Goal: Navigation & Orientation: Go to known website

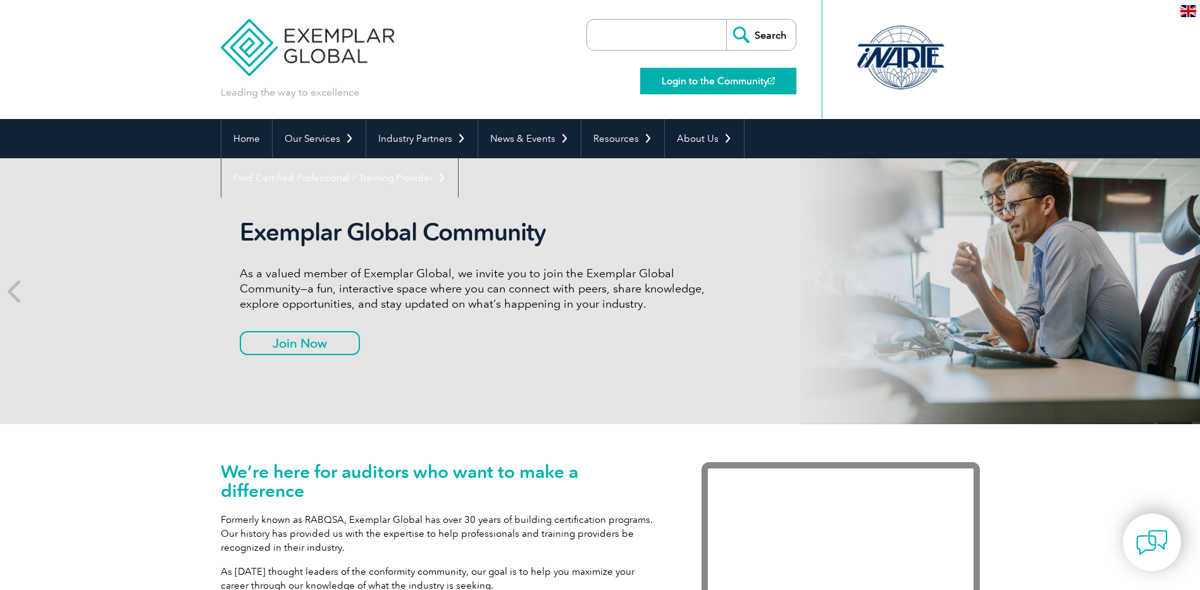
click at [703, 89] on link "Login to the Community" at bounding box center [718, 81] width 156 height 27
